Goal: Task Accomplishment & Management: Manage account settings

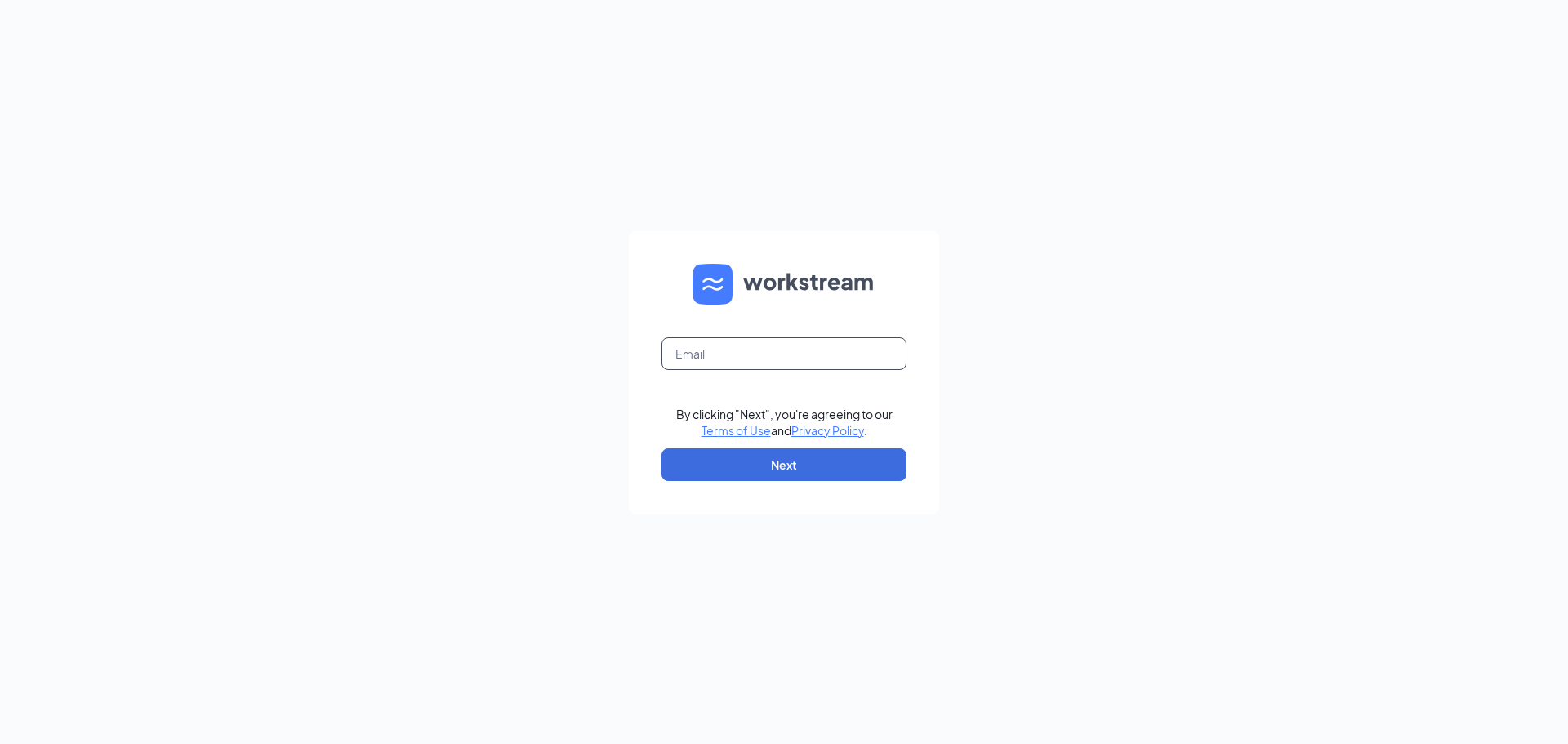
click at [756, 348] on input "text" at bounding box center [784, 354] width 245 height 33
type input "[EMAIL_ADDRESS][DOMAIN_NAME]"
click at [820, 462] on button "Next" at bounding box center [784, 465] width 245 height 33
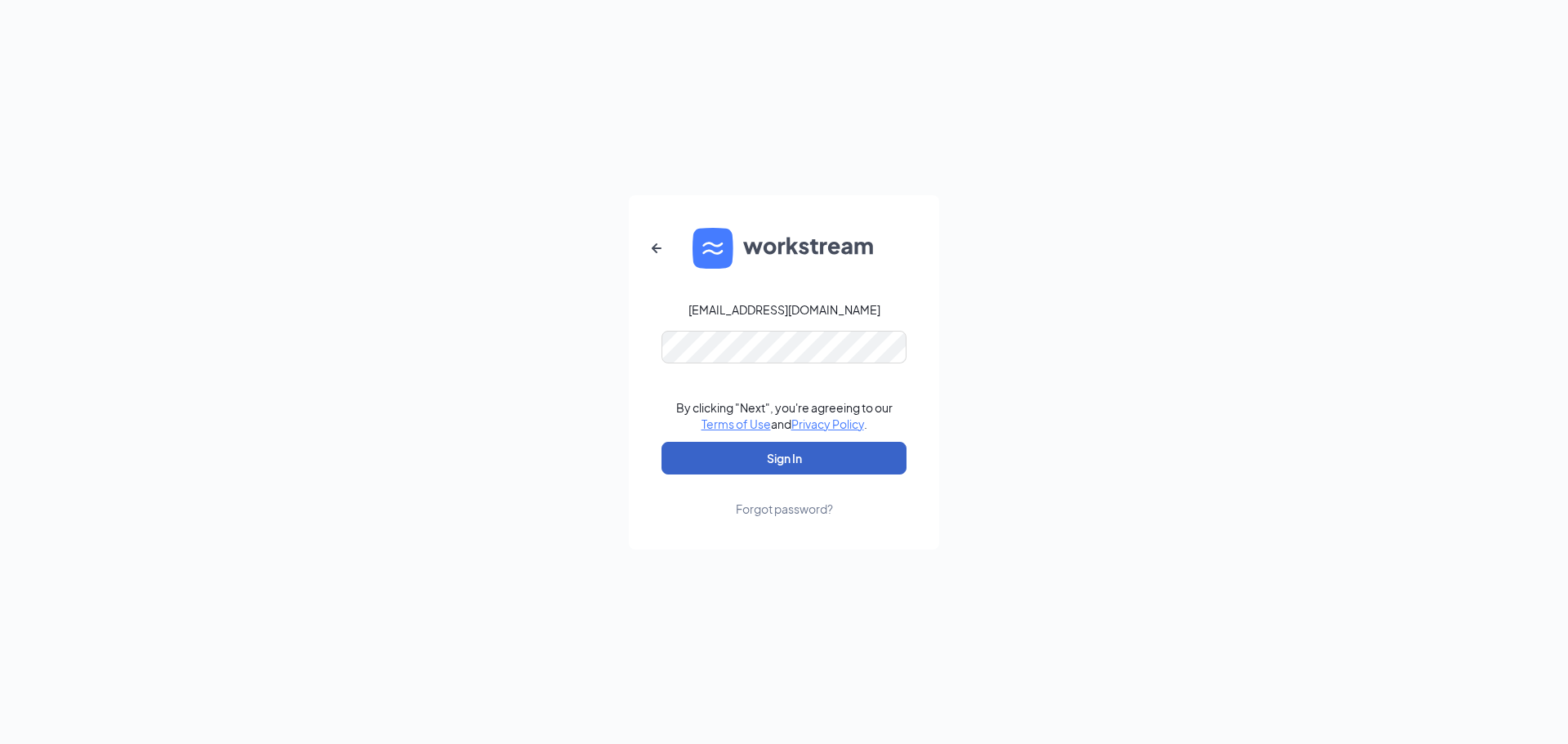
click at [836, 462] on button "Sign In" at bounding box center [784, 458] width 245 height 33
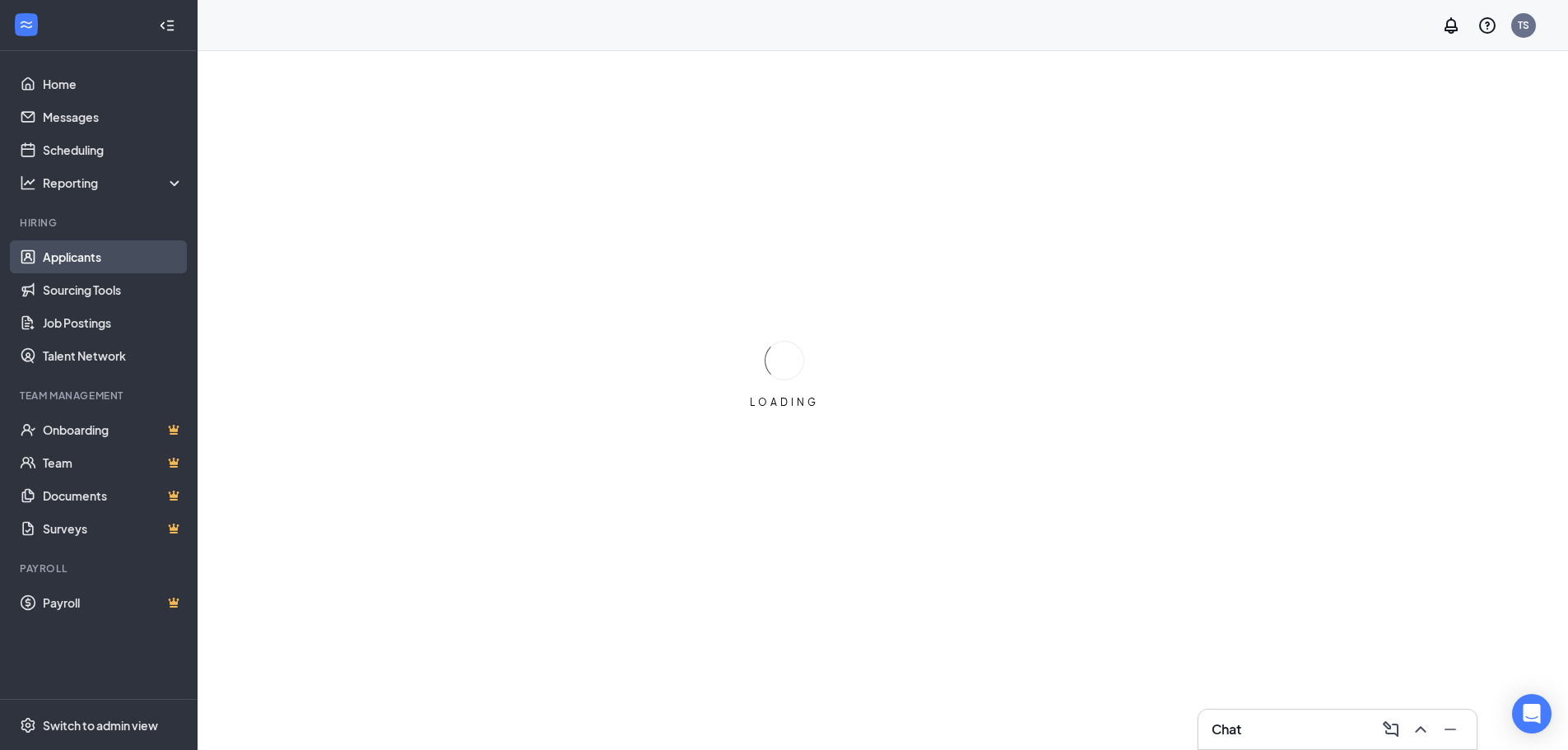
click at [93, 252] on link "Applicants" at bounding box center [113, 257] width 141 height 33
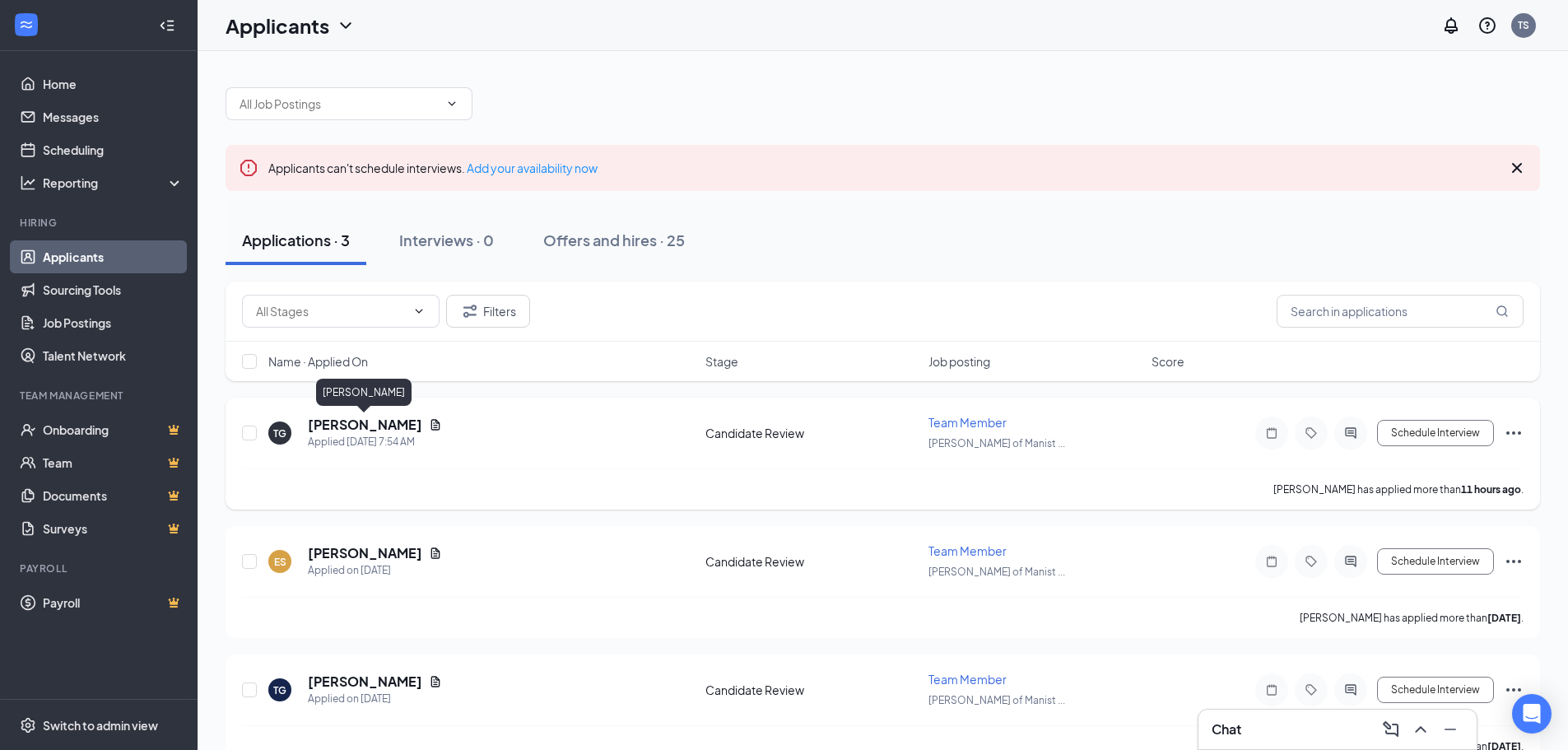
click at [376, 429] on h5 "[PERSON_NAME]" at bounding box center [365, 425] width 115 height 18
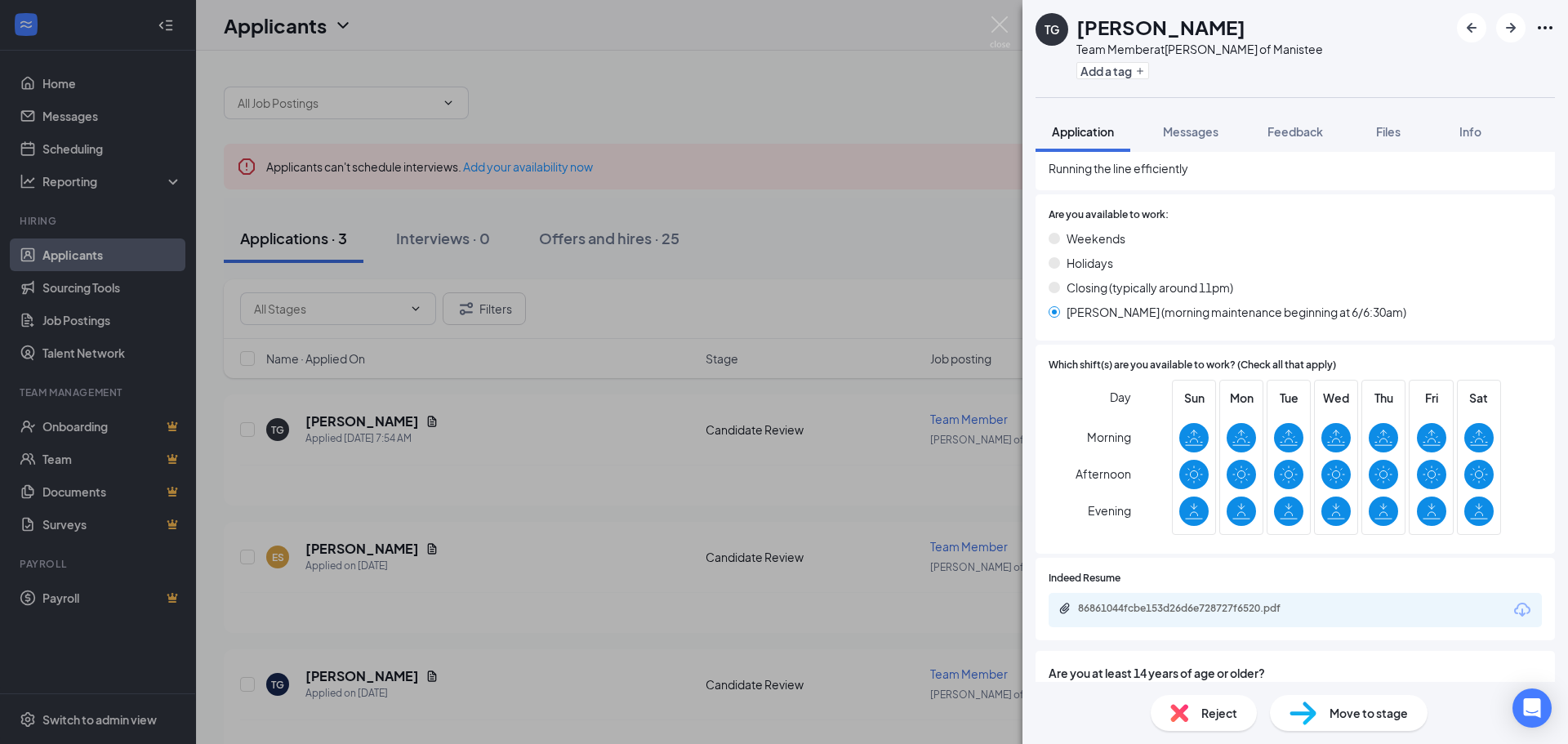
scroll to position [653, 0]
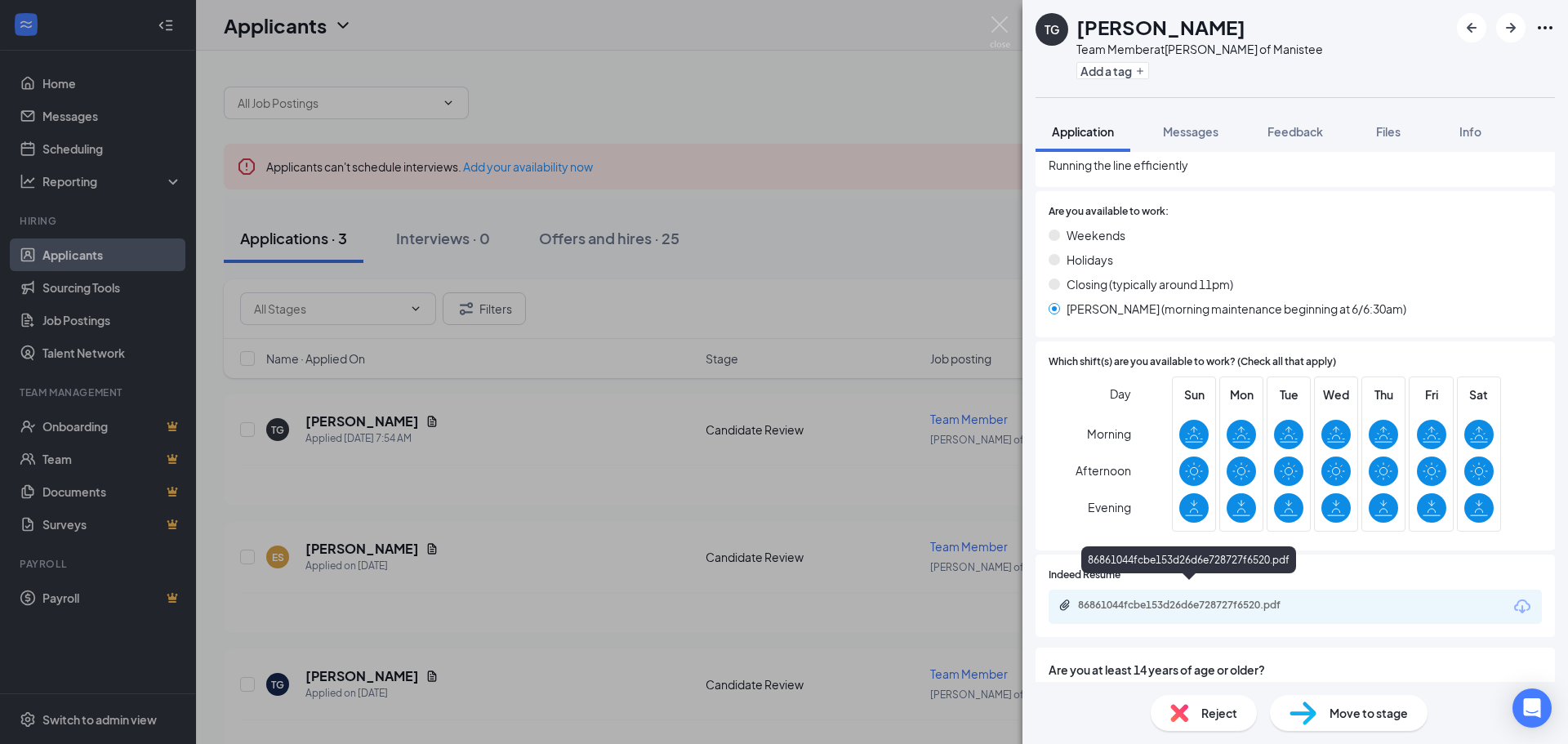
click at [1190, 598] on div "86861044fcbe153d26d6e728727f6520.pdf" at bounding box center [1191, 604] width 229 height 13
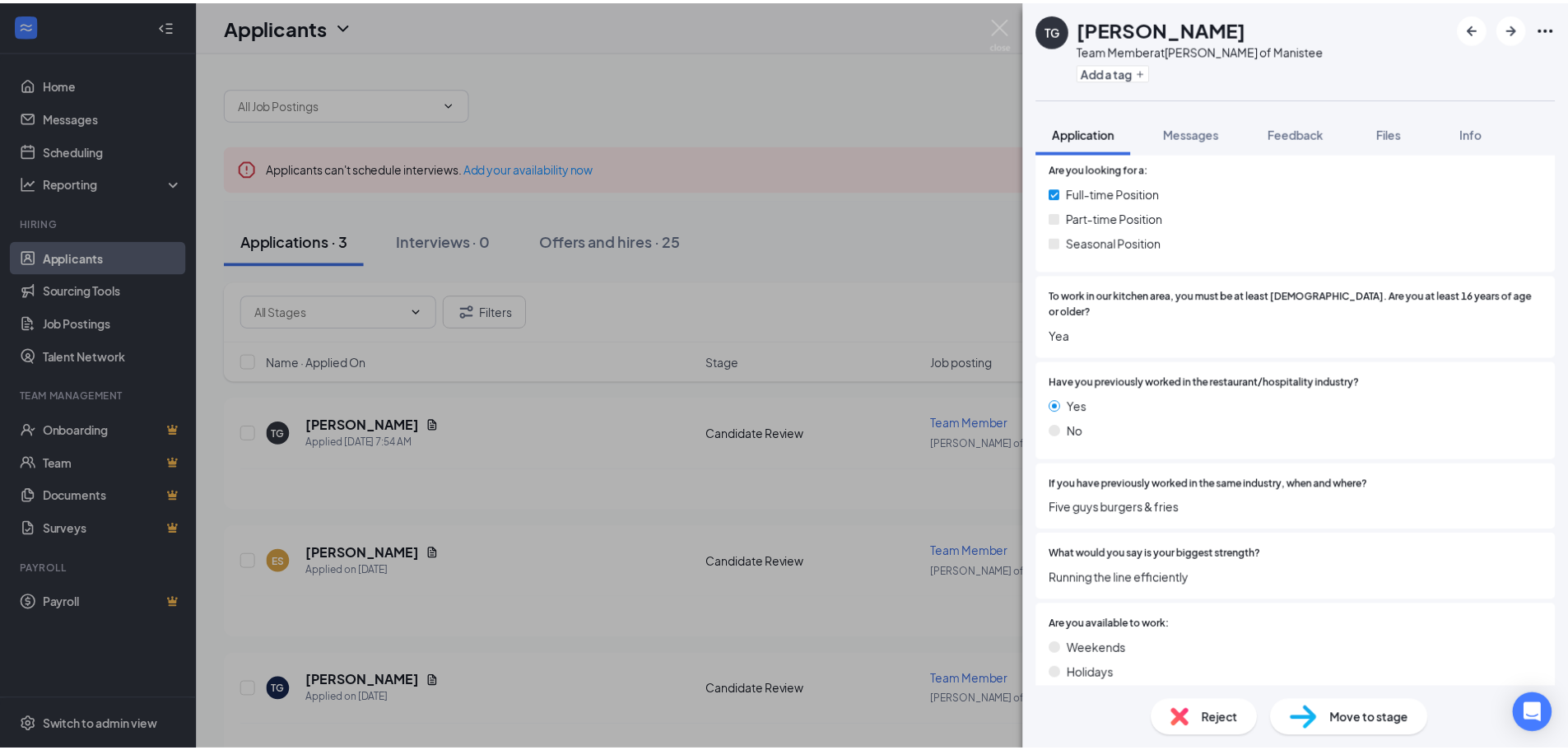
scroll to position [0, 0]
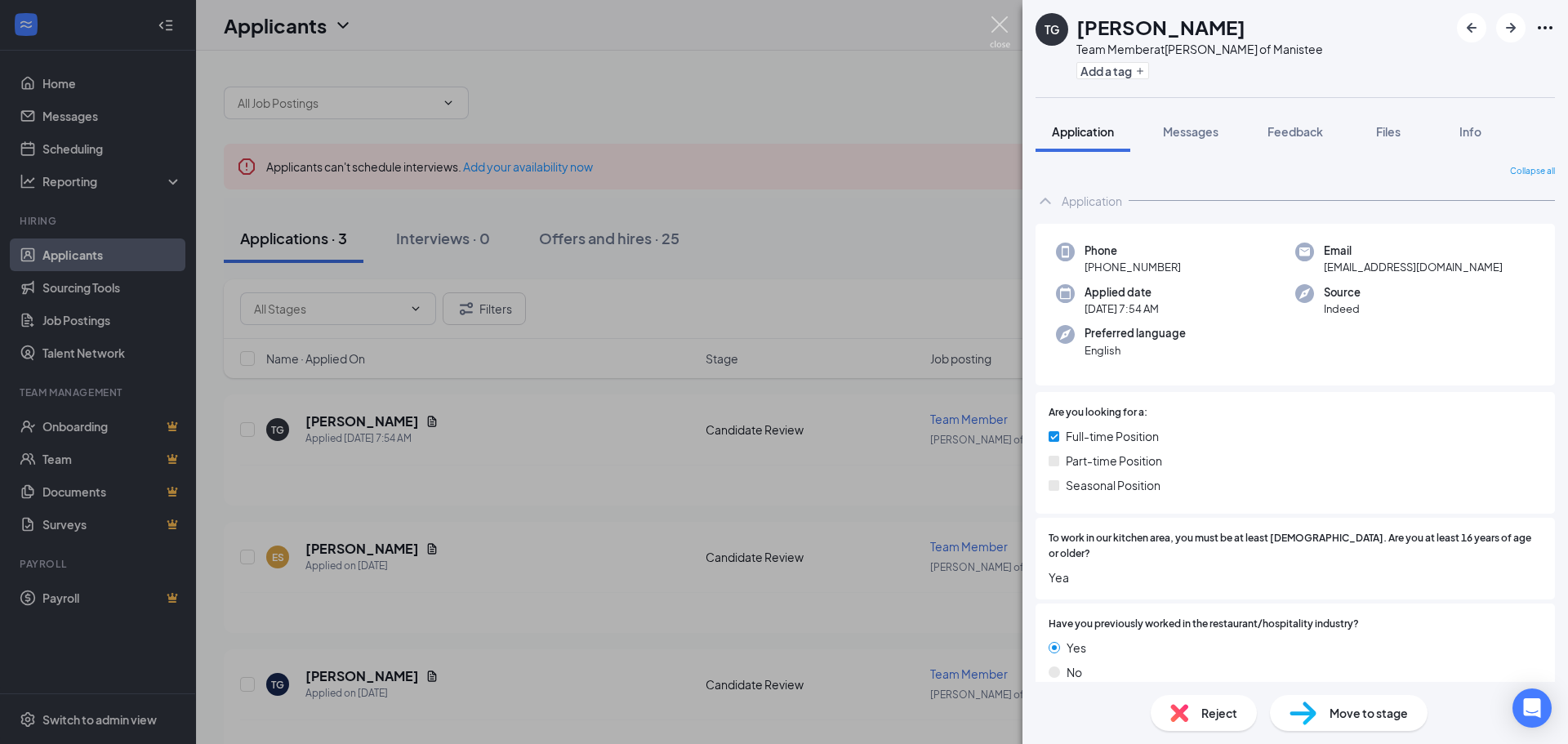
click at [1005, 27] on img at bounding box center [1000, 32] width 21 height 32
